Goal: Task Accomplishment & Management: Manage account settings

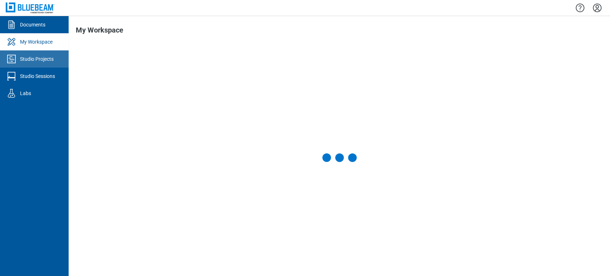
click at [19, 53] on link "Studio Projects" at bounding box center [34, 58] width 69 height 17
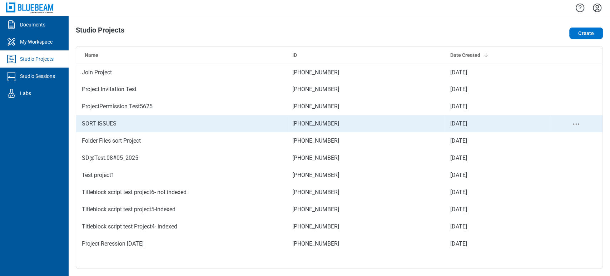
click at [113, 116] on td "SORT ISSUES" at bounding box center [181, 123] width 210 height 17
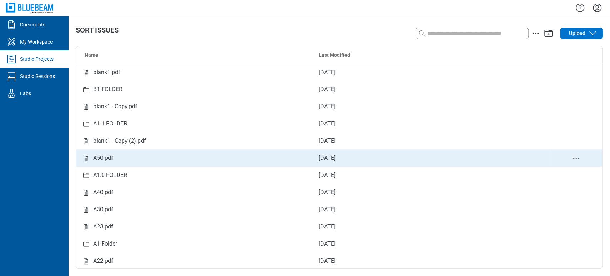
click at [113, 163] on td "A50.pdf" at bounding box center [194, 157] width 237 height 17
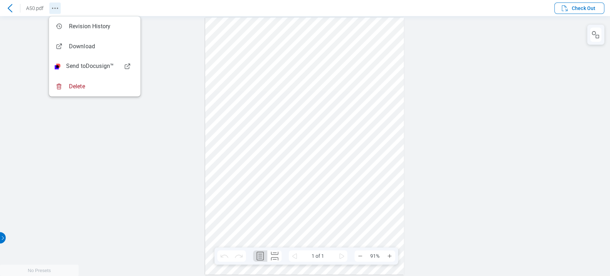
click at [56, 6] on icon "Revision History" at bounding box center [55, 8] width 9 height 9
click at [131, 155] on div at bounding box center [305, 146] width 610 height 260
click at [118, 153] on div at bounding box center [305, 146] width 610 height 260
drag, startPoint x: 19, startPoint y: 68, endPoint x: 46, endPoint y: 17, distance: 56.9
click at [20, 68] on div at bounding box center [305, 146] width 610 height 260
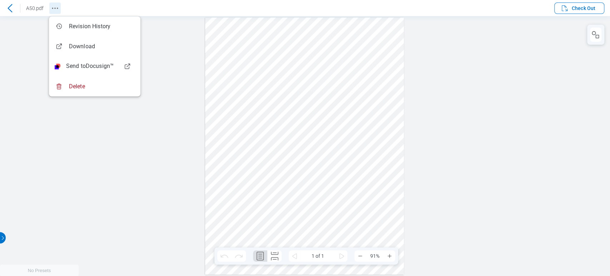
click at [57, 9] on icon "Revision History" at bounding box center [55, 8] width 9 height 9
drag, startPoint x: 97, startPoint y: 164, endPoint x: 87, endPoint y: 101, distance: 64.4
click at [97, 164] on div at bounding box center [305, 146] width 610 height 260
click at [53, 6] on icon "Revision History" at bounding box center [55, 8] width 9 height 9
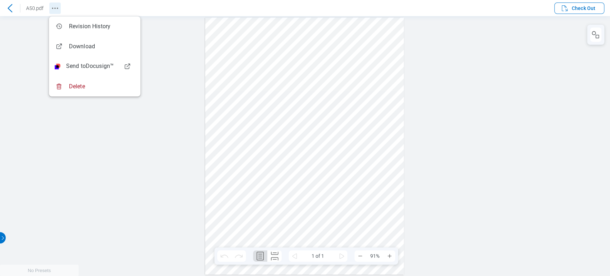
click at [53, 9] on icon "Revision History" at bounding box center [55, 8] width 9 height 9
click at [54, 7] on icon "Revision History" at bounding box center [55, 8] width 9 height 9
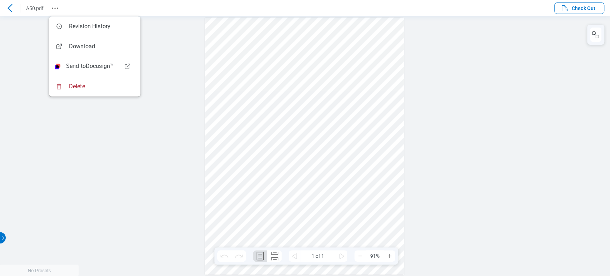
drag, startPoint x: 24, startPoint y: 69, endPoint x: 40, endPoint y: 31, distance: 41.5
click at [23, 69] on div at bounding box center [305, 146] width 610 height 260
click at [58, 5] on icon "Revision History" at bounding box center [55, 8] width 9 height 9
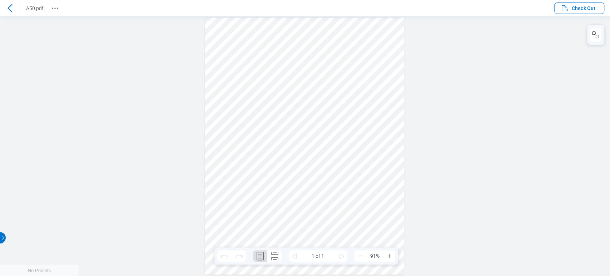
click at [1, 5] on div at bounding box center [10, 8] width 20 height 11
click at [5, 8] on div at bounding box center [9, 8] width 11 height 11
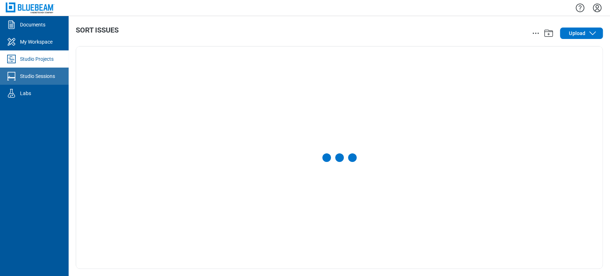
click at [42, 78] on div "Studio Sessions" at bounding box center [37, 76] width 35 height 7
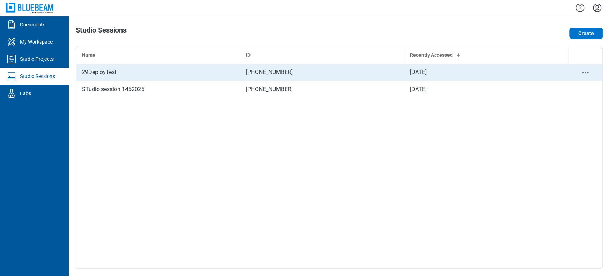
click at [106, 70] on div "29DeployTest" at bounding box center [158, 72] width 153 height 9
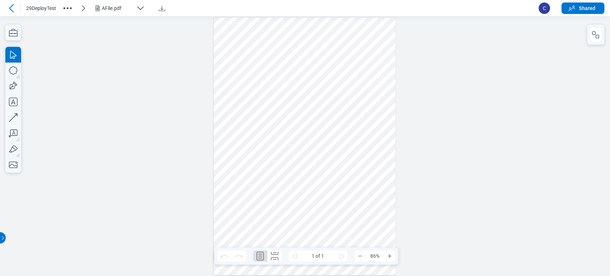
drag, startPoint x: 77, startPoint y: 12, endPoint x: 64, endPoint y: 4, distance: 15.1
click at [69, 7] on div "29DeployTest AFile.pdf" at bounding box center [279, 8] width 507 height 12
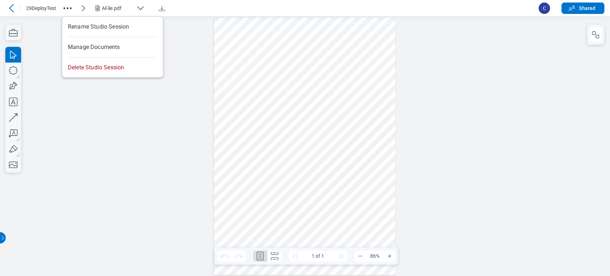
click at [64, 4] on icon "button" at bounding box center [67, 8] width 11 height 11
drag, startPoint x: 44, startPoint y: 61, endPoint x: 56, endPoint y: 36, distance: 27.8
click at [43, 61] on div at bounding box center [305, 146] width 610 height 260
click at [68, 9] on icon "button" at bounding box center [67, 8] width 11 height 11
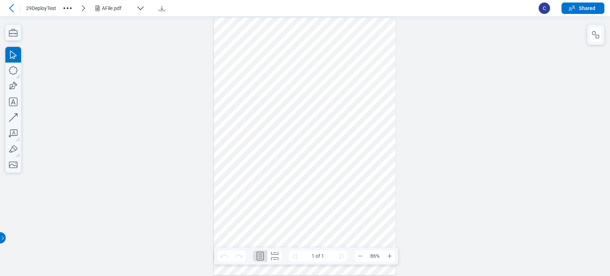
click at [13, 6] on icon at bounding box center [11, 8] width 9 height 9
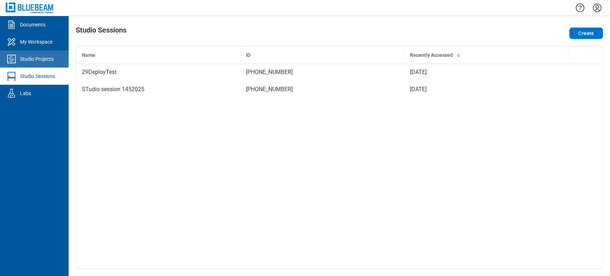
click at [40, 51] on link "Studio Projects" at bounding box center [34, 58] width 69 height 17
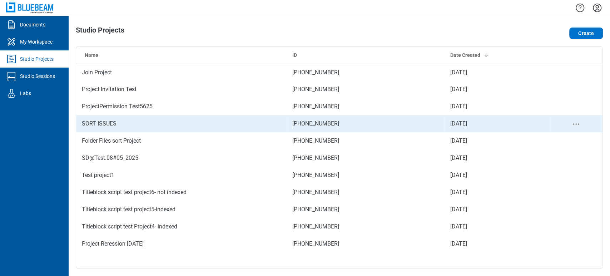
click at [114, 117] on td "SORT ISSUES" at bounding box center [181, 123] width 210 height 17
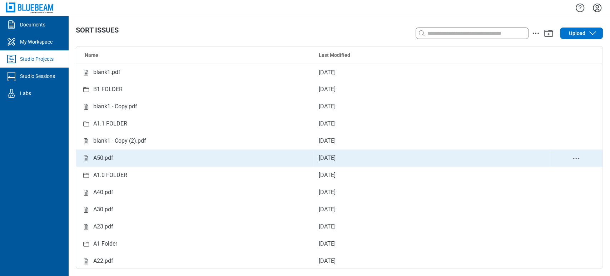
click at [110, 162] on div "A50.pdf" at bounding box center [103, 158] width 20 height 9
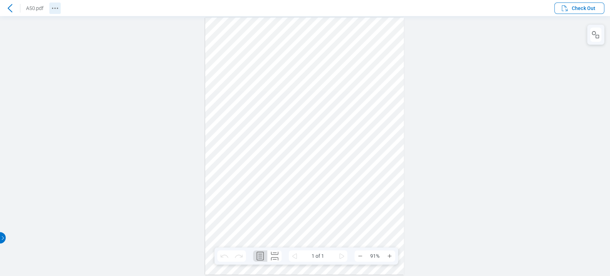
click at [56, 11] on icon "Revision History" at bounding box center [55, 8] width 9 height 9
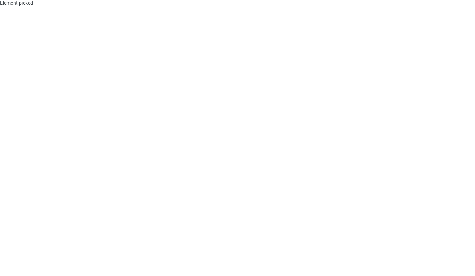
click at [77, 54] on html "Element picked!" at bounding box center [237, 138] width 475 height 276
click at [276, 133] on div at bounding box center [237, 137] width 453 height 253
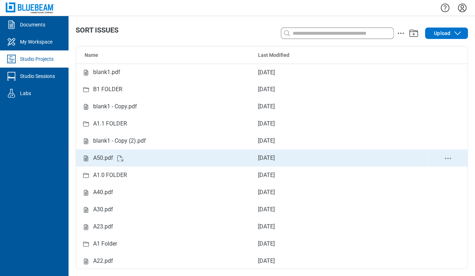
click at [107, 159] on div "A50.pdf" at bounding box center [103, 158] width 20 height 9
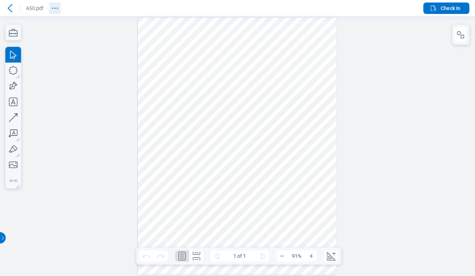
click at [57, 6] on icon "Revision History" at bounding box center [55, 8] width 9 height 9
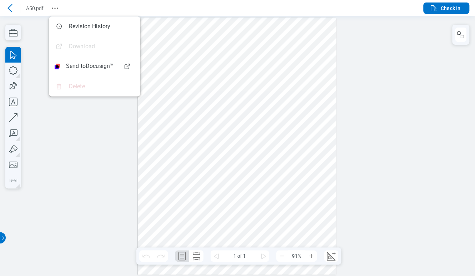
click at [382, 50] on div at bounding box center [237, 146] width 475 height 260
click at [439, 9] on span "Check In" at bounding box center [445, 8] width 31 height 9
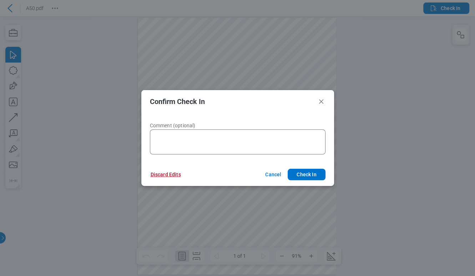
click at [157, 175] on button "Discard Edits" at bounding box center [166, 174] width 48 height 11
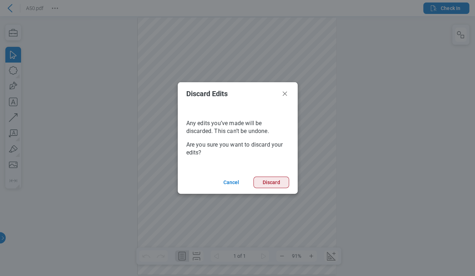
click at [265, 179] on button "Discard" at bounding box center [271, 181] width 35 height 11
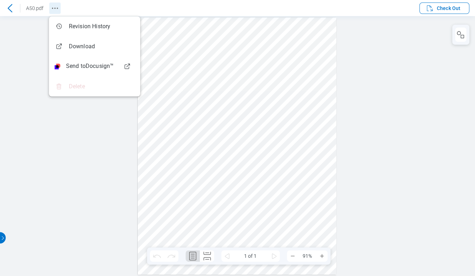
click at [56, 8] on icon "Revision History" at bounding box center [55, 8] width 9 height 9
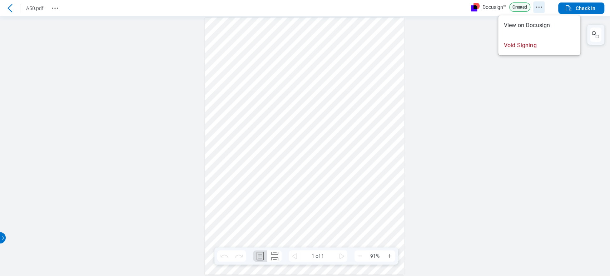
click at [540, 8] on icon "Docusign Menu" at bounding box center [538, 7] width 9 height 9
click at [542, 5] on icon "Docusign Menu" at bounding box center [538, 7] width 9 height 9
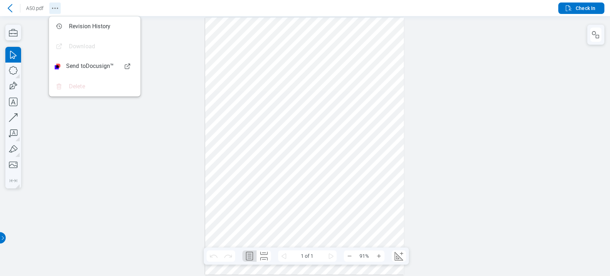
click at [49, 8] on button "Revision History" at bounding box center [54, 8] width 11 height 11
click at [540, 11] on header "A50.pdf Check In" at bounding box center [305, 8] width 610 height 16
click at [51, 6] on icon "Revision History" at bounding box center [55, 8] width 9 height 9
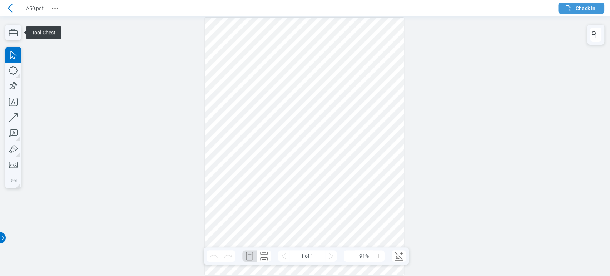
click at [586, 13] on button "Check In" at bounding box center [581, 8] width 46 height 11
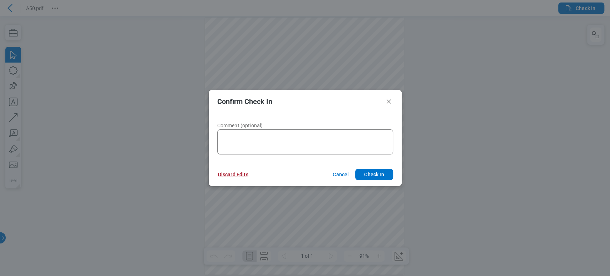
click at [233, 171] on button "Discard Edits" at bounding box center [233, 174] width 48 height 11
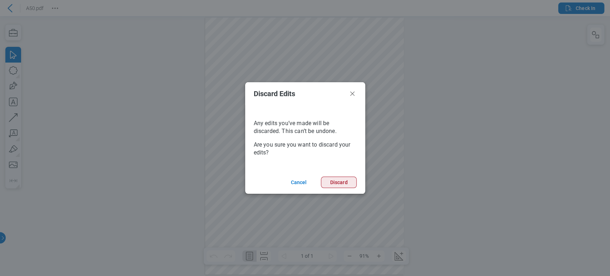
click at [333, 181] on button "Discard" at bounding box center [338, 181] width 35 height 11
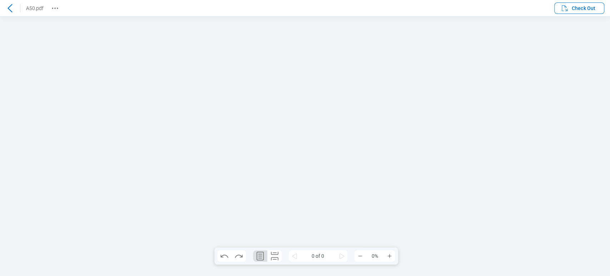
click at [11, 12] on icon at bounding box center [10, 8] width 9 height 9
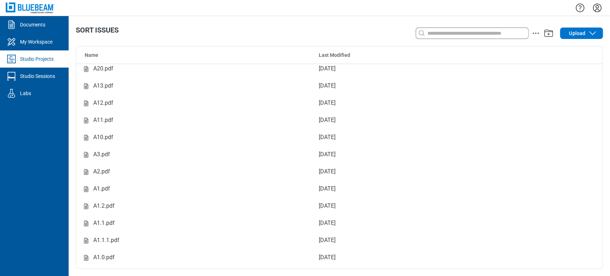
scroll to position [275, 0]
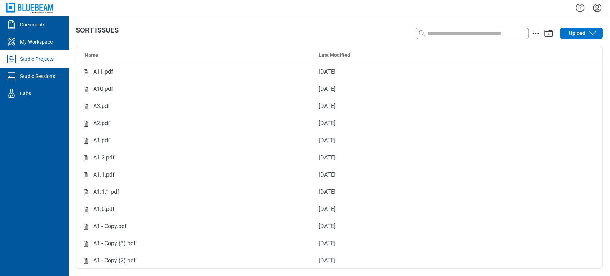
click at [36, 60] on div "Studio Projects" at bounding box center [37, 58] width 34 height 7
